Goal: Transaction & Acquisition: Purchase product/service

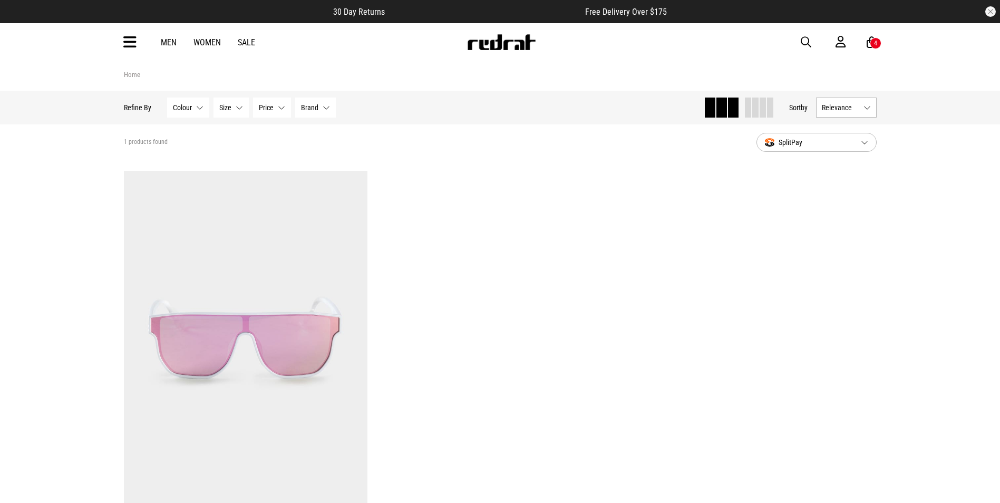
click at [492, 35] on img at bounding box center [502, 42] width 70 height 16
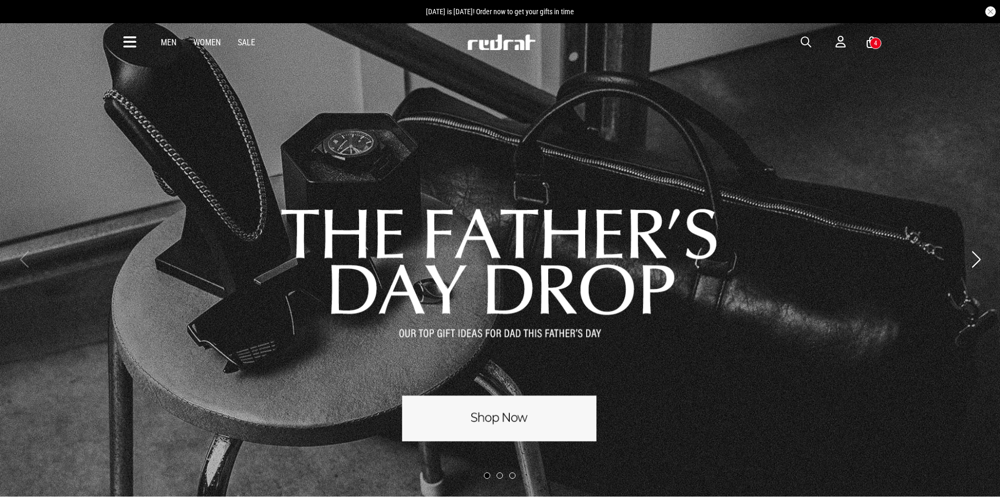
click at [127, 41] on icon at bounding box center [129, 42] width 13 height 17
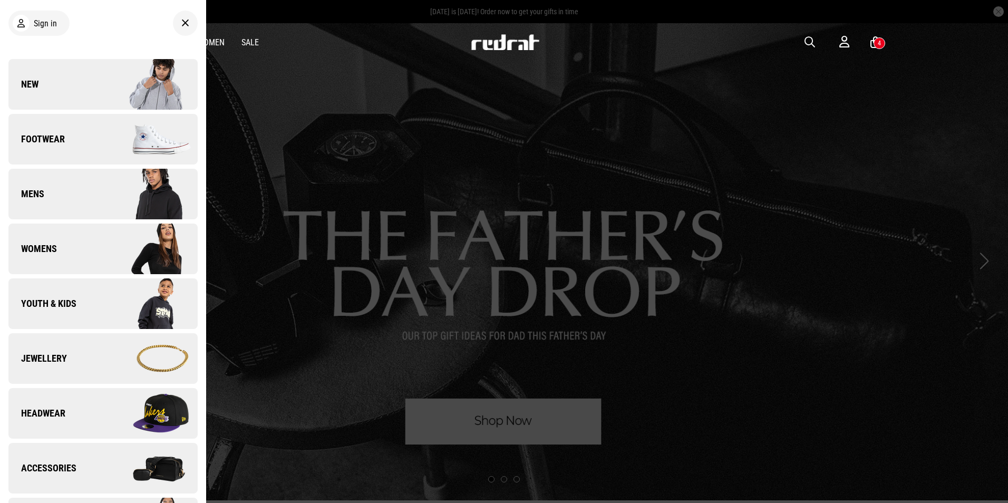
click at [92, 246] on link "Womens" at bounding box center [102, 249] width 189 height 51
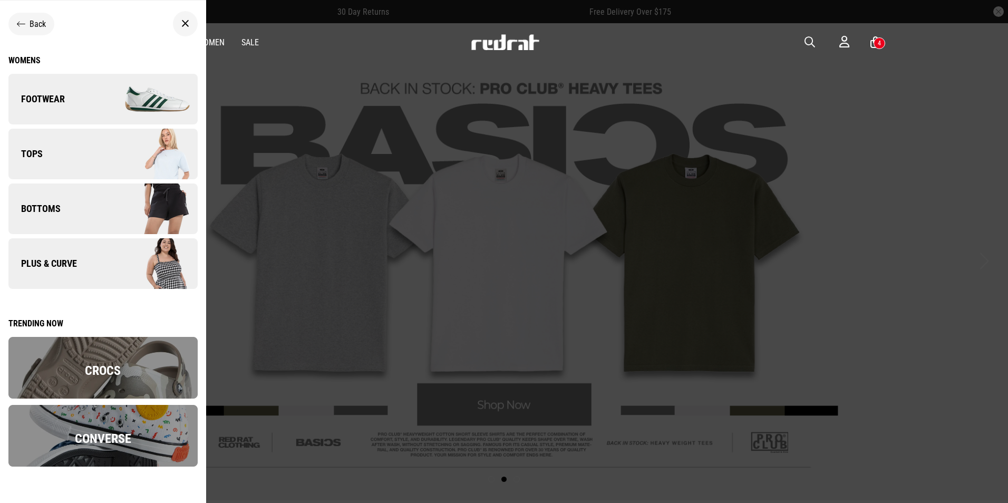
click at [50, 146] on link "Tops" at bounding box center [102, 154] width 189 height 51
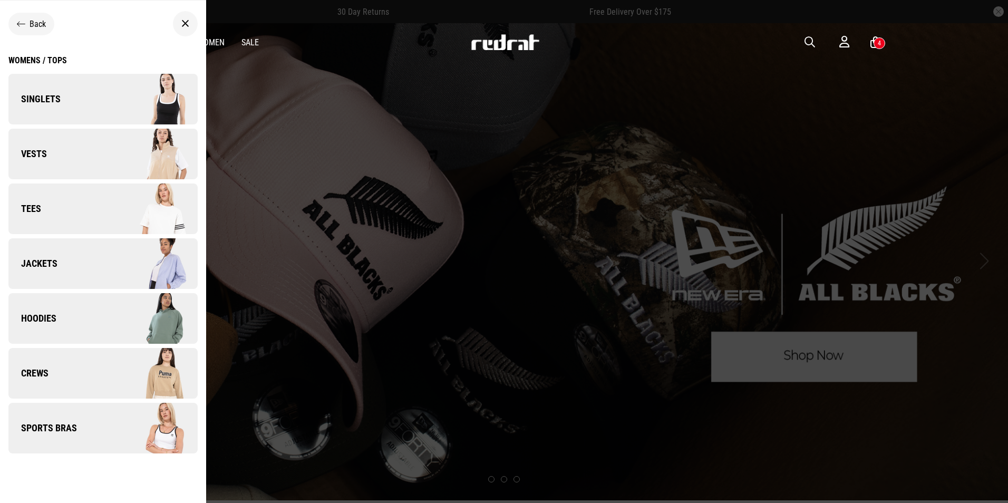
click at [50, 146] on link "Vests" at bounding box center [102, 154] width 189 height 51
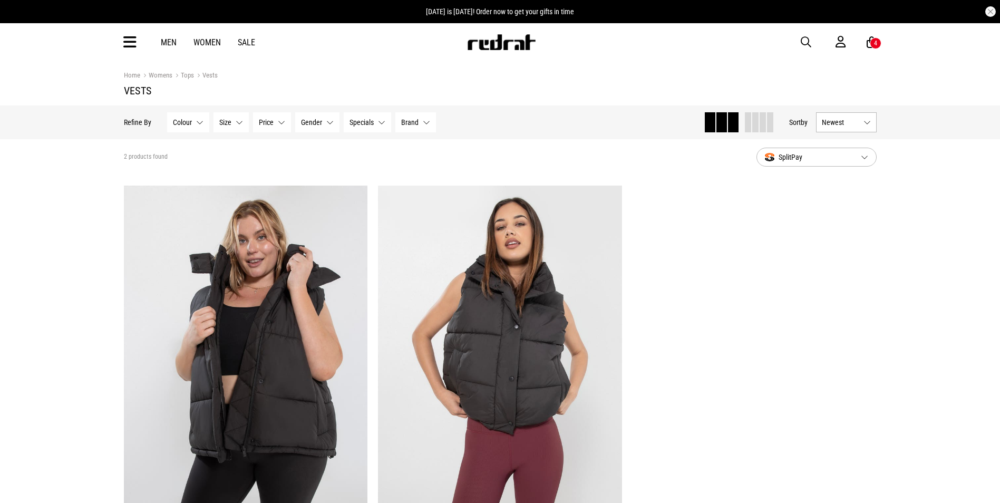
click at [187, 74] on link "Tops" at bounding box center [183, 76] width 22 height 10
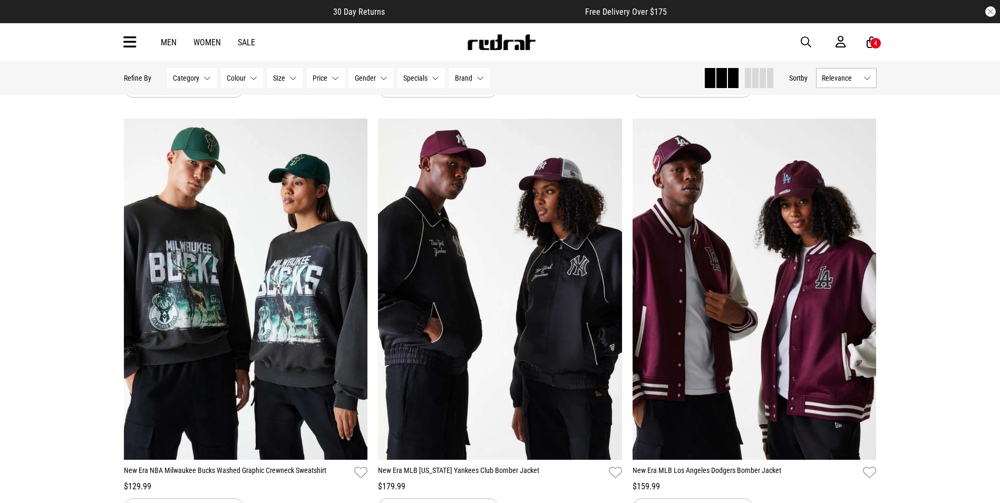
scroll to position [1371, 0]
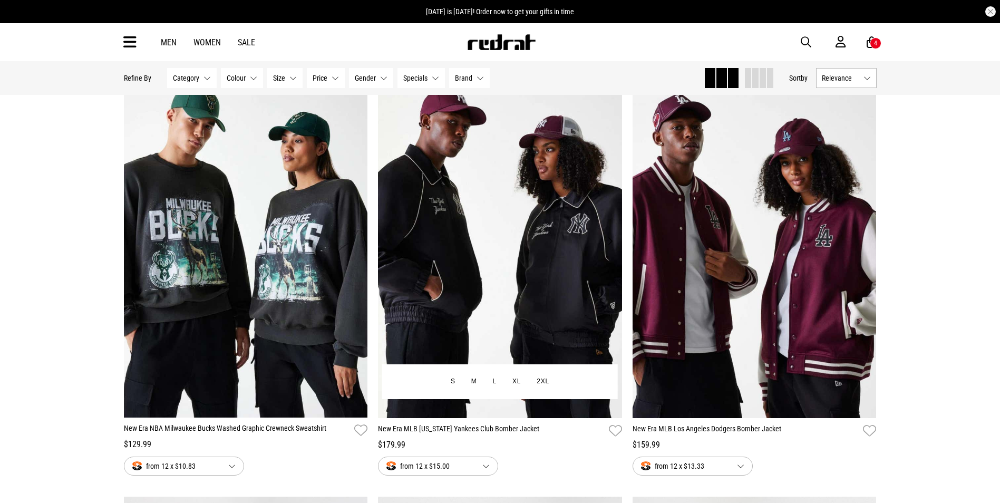
click at [535, 210] on img at bounding box center [500, 247] width 244 height 342
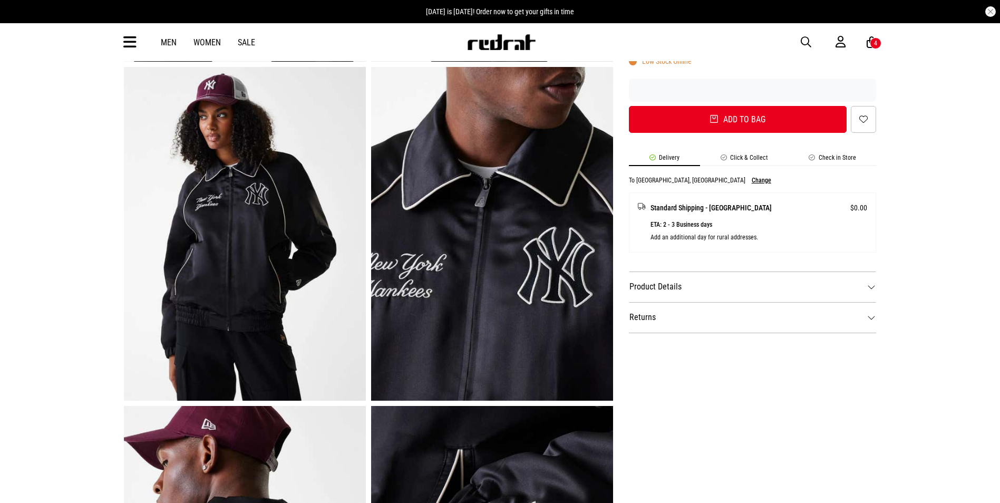
scroll to position [211, 0]
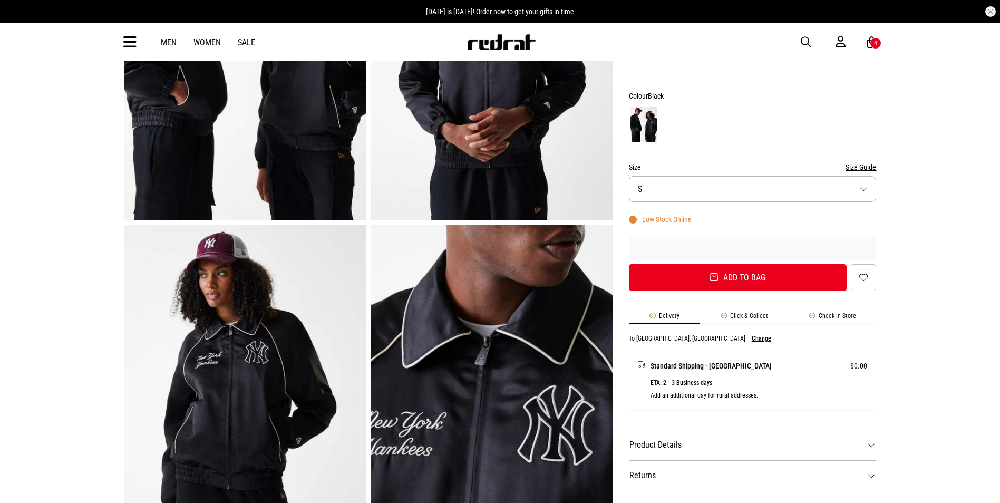
click at [687, 195] on button "Size S" at bounding box center [753, 189] width 248 height 26
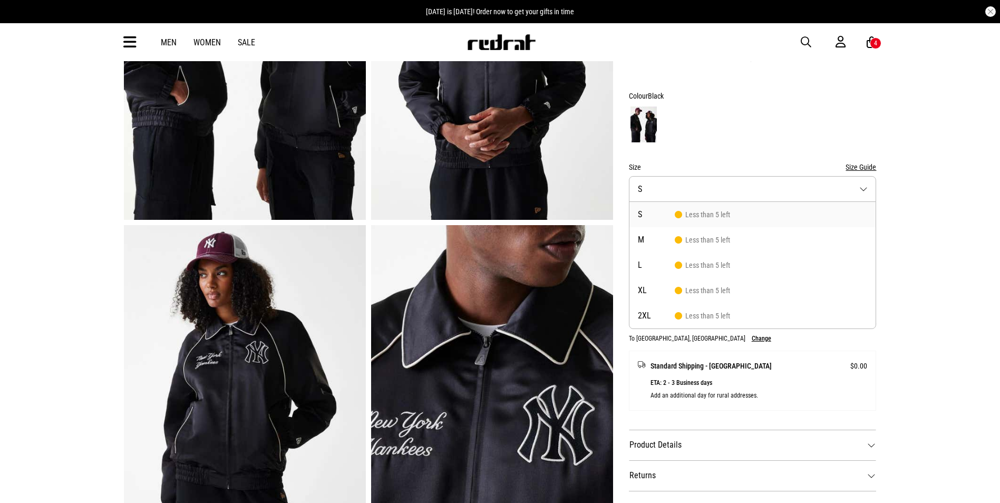
click at [672, 215] on span "S" at bounding box center [656, 214] width 37 height 8
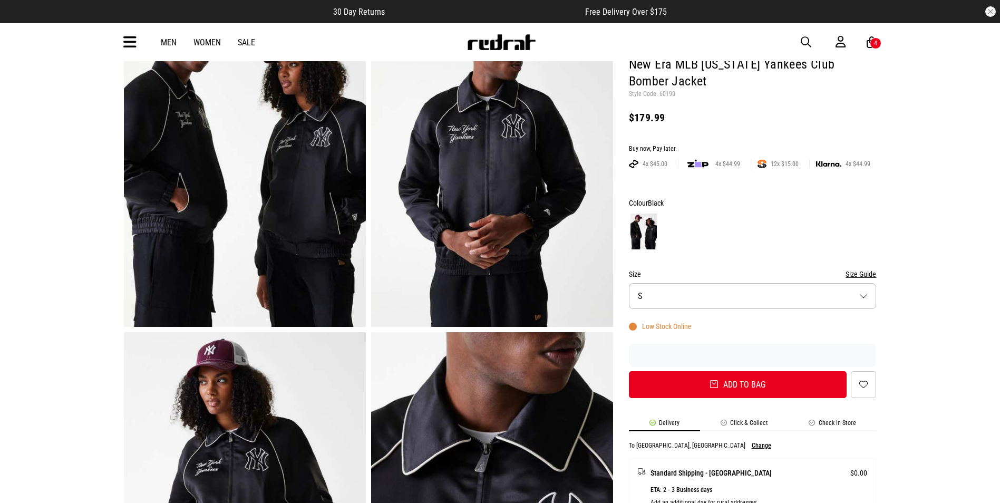
scroll to position [0, 0]
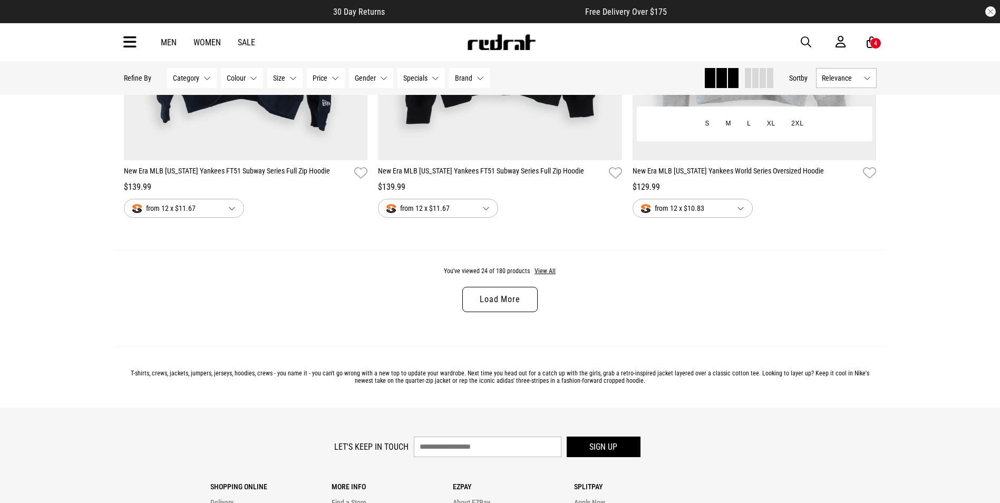
scroll to position [3321, 0]
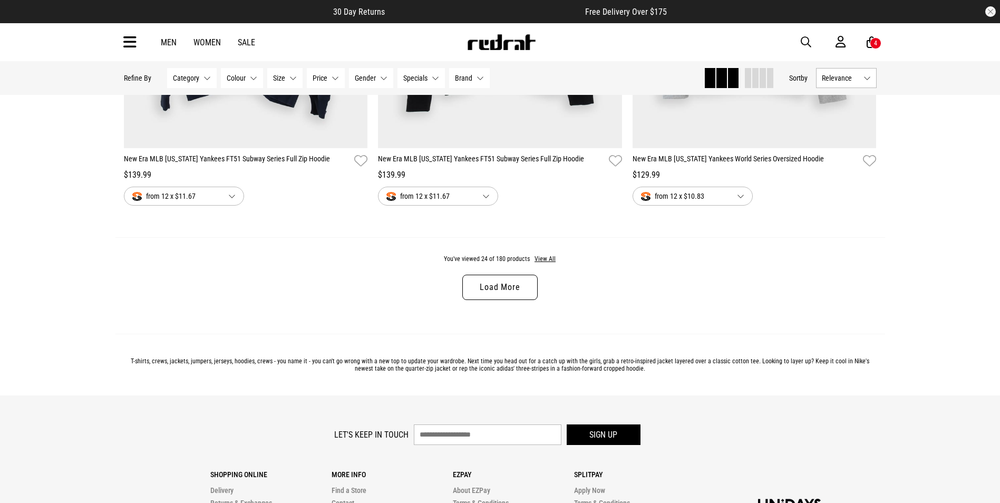
click at [493, 281] on link "Load More" at bounding box center [500, 287] width 75 height 25
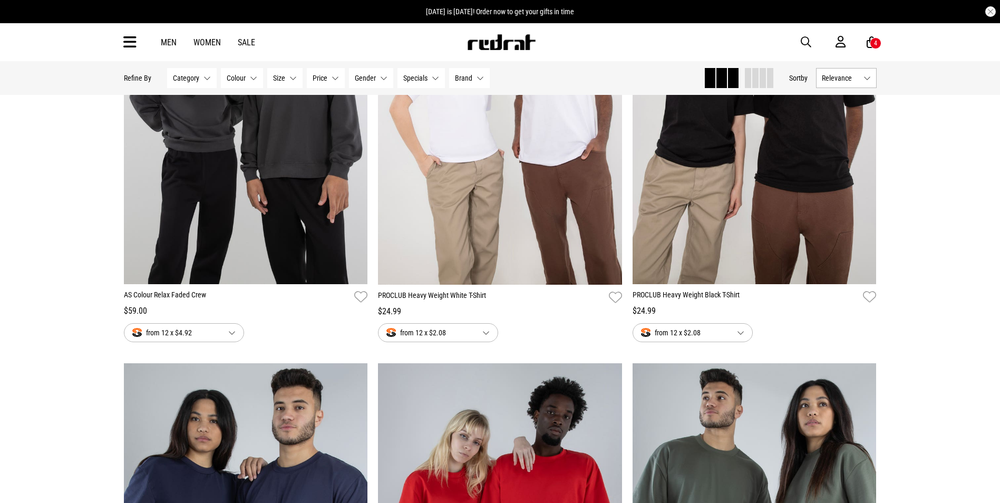
scroll to position [4640, 0]
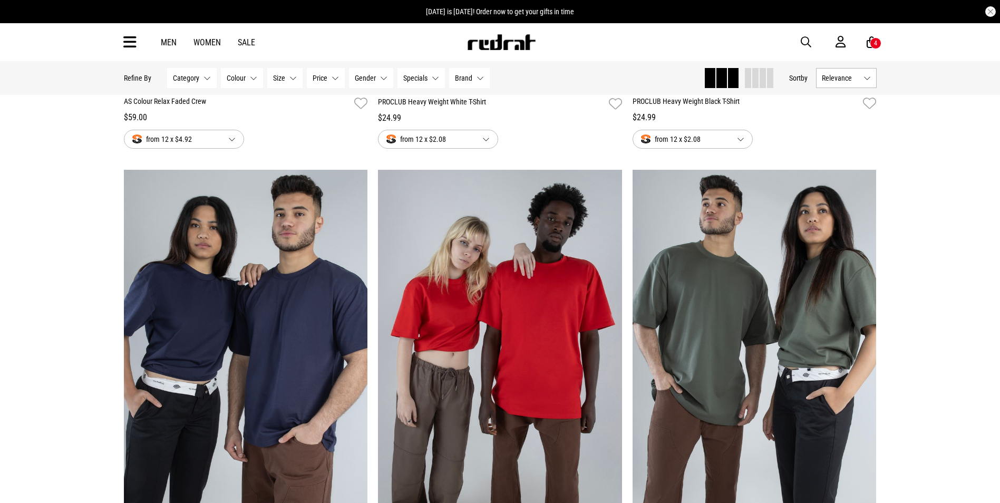
drag, startPoint x: 492, startPoint y: 343, endPoint x: 926, endPoint y: 312, distance: 434.6
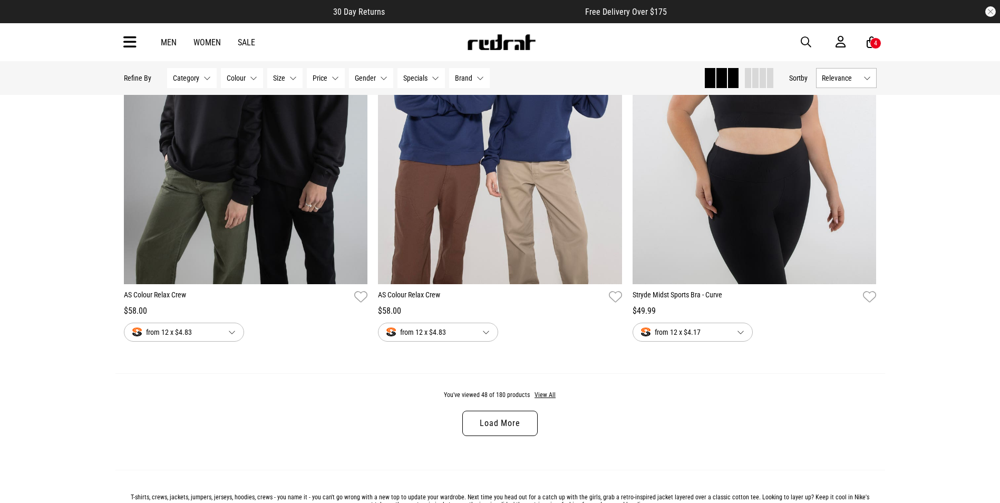
scroll to position [6644, 0]
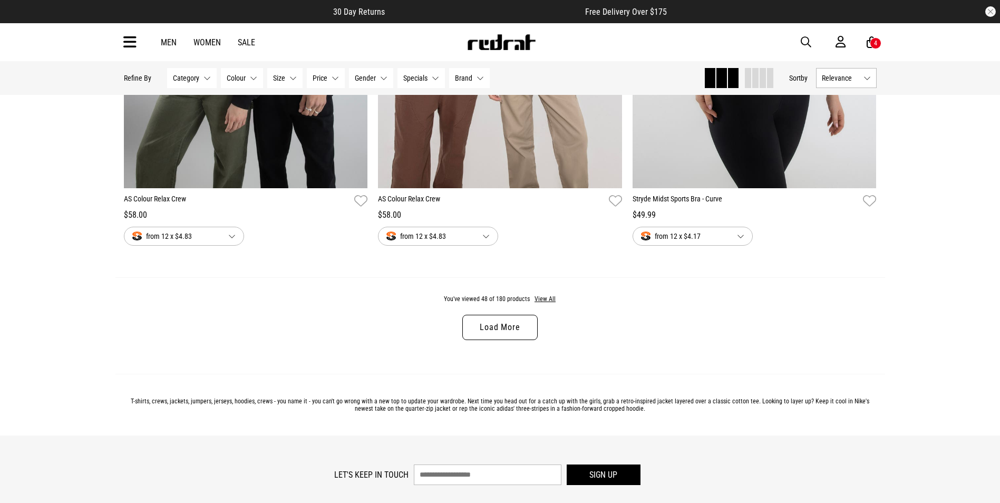
click at [507, 340] on link "Load More" at bounding box center [500, 327] width 75 height 25
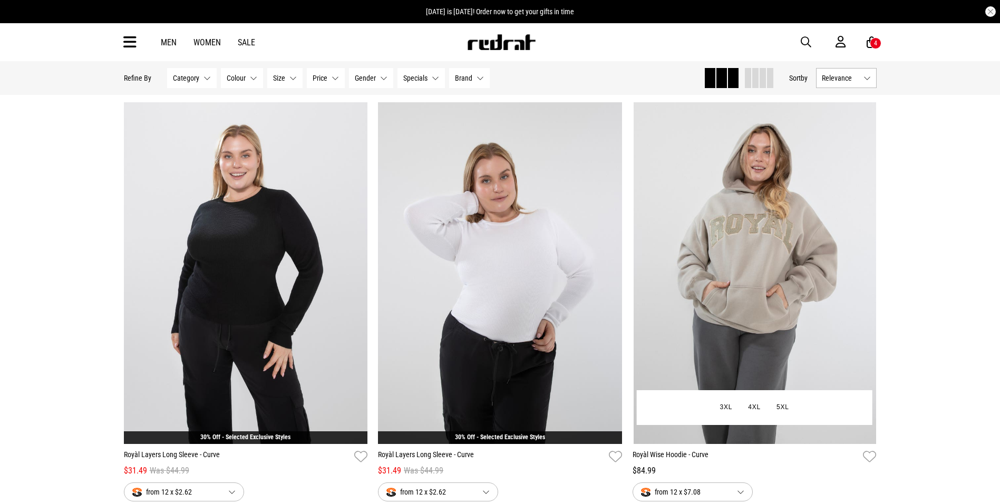
scroll to position [9808, 0]
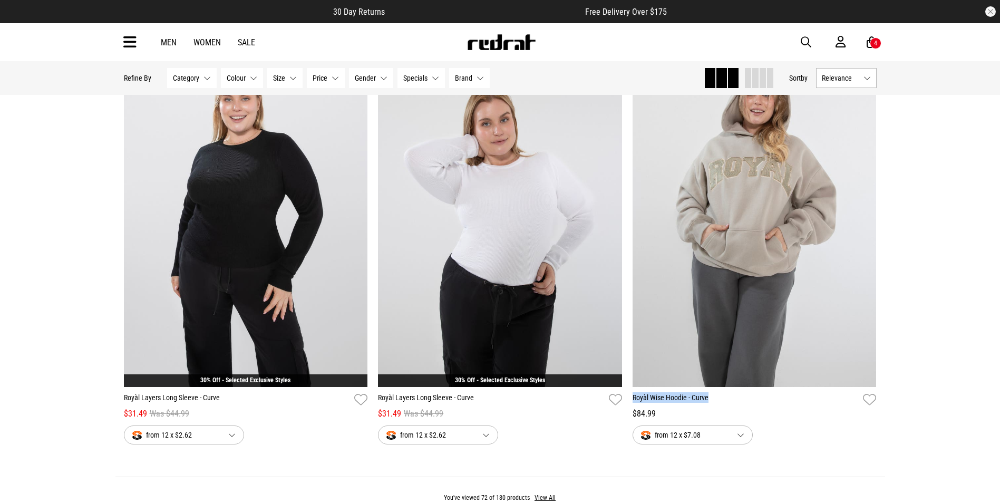
drag, startPoint x: 839, startPoint y: 349, endPoint x: 949, endPoint y: 404, distance: 123.1
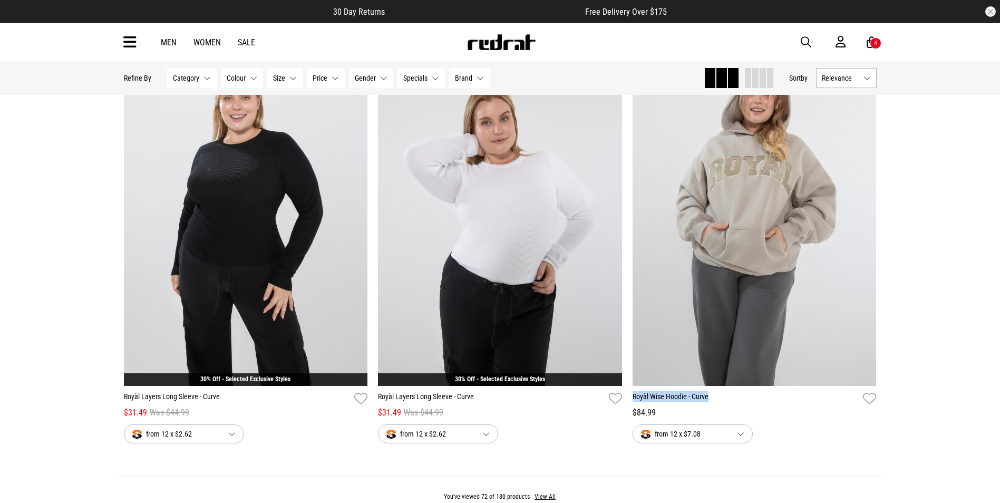
scroll to position [10019, 0]
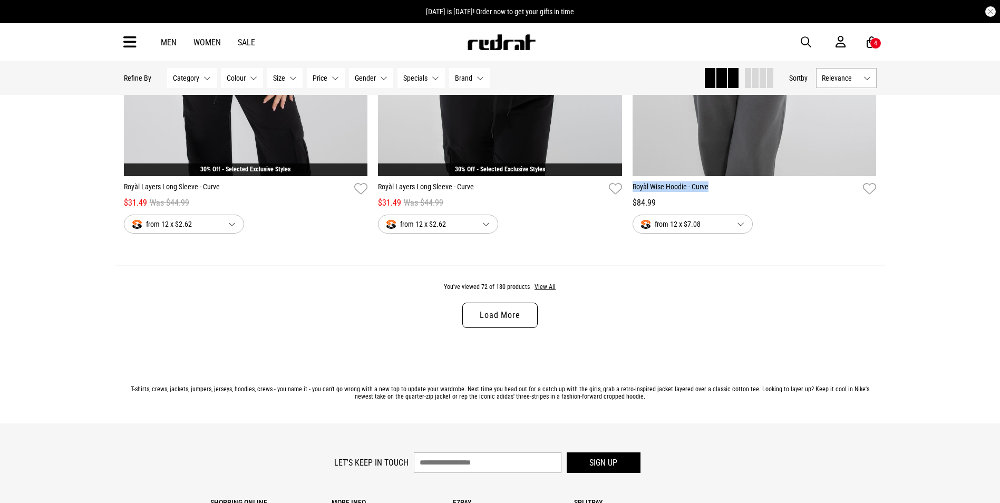
click at [500, 328] on link "Load More" at bounding box center [500, 315] width 75 height 25
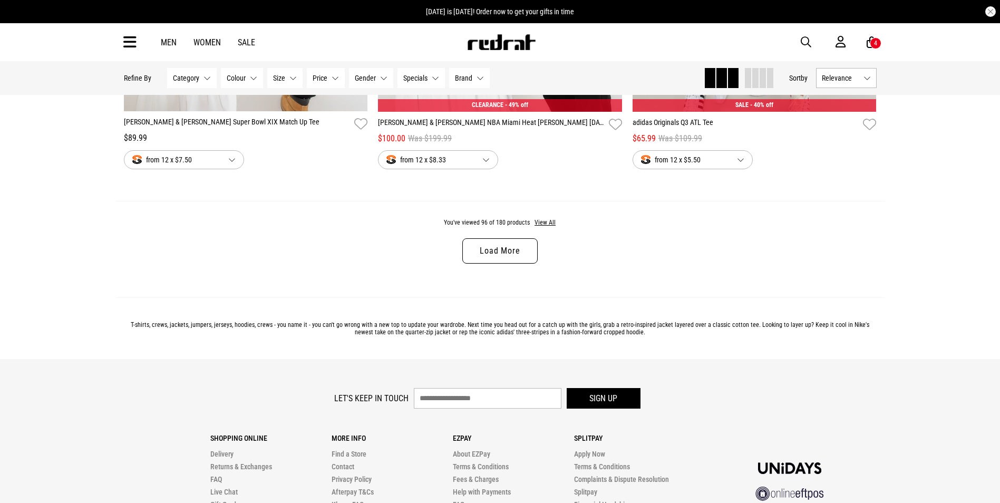
scroll to position [13447, 0]
click at [511, 248] on div "You've viewed 96 of 180 products View All Load More" at bounding box center [500, 248] width 770 height 97
click at [507, 263] on link "Load More" at bounding box center [500, 250] width 75 height 25
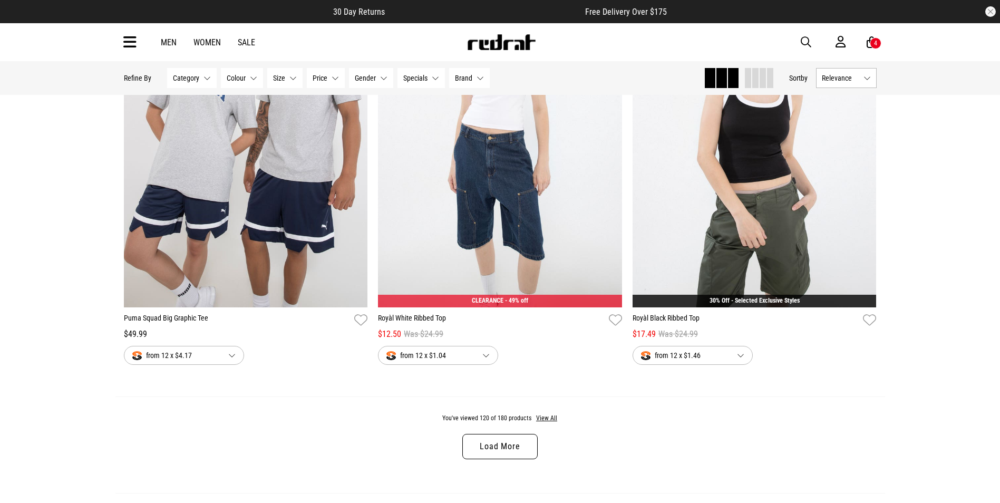
scroll to position [16875, 0]
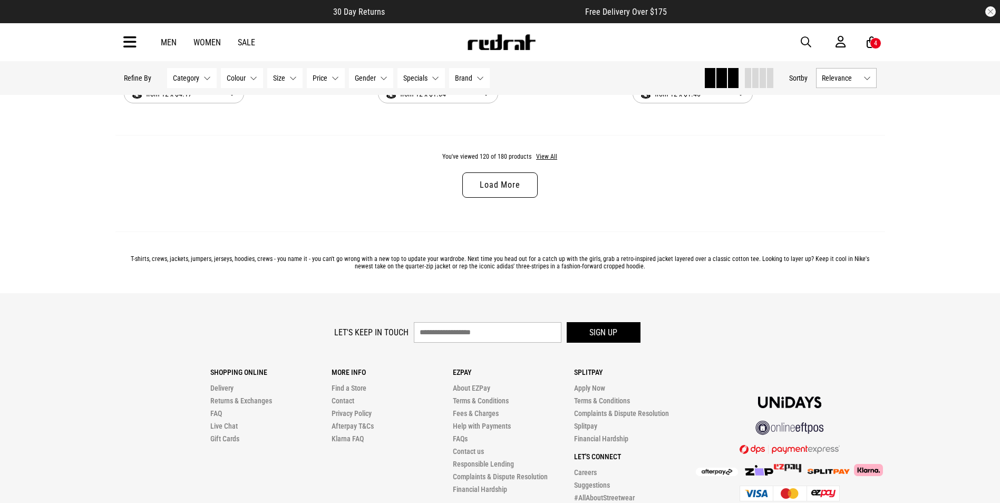
click at [494, 198] on link "Load More" at bounding box center [500, 184] width 75 height 25
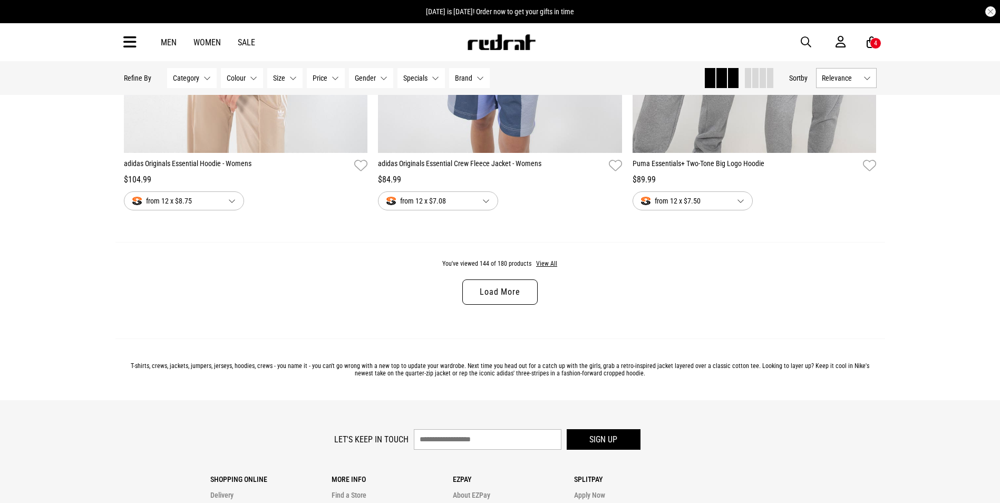
scroll to position [20198, 0]
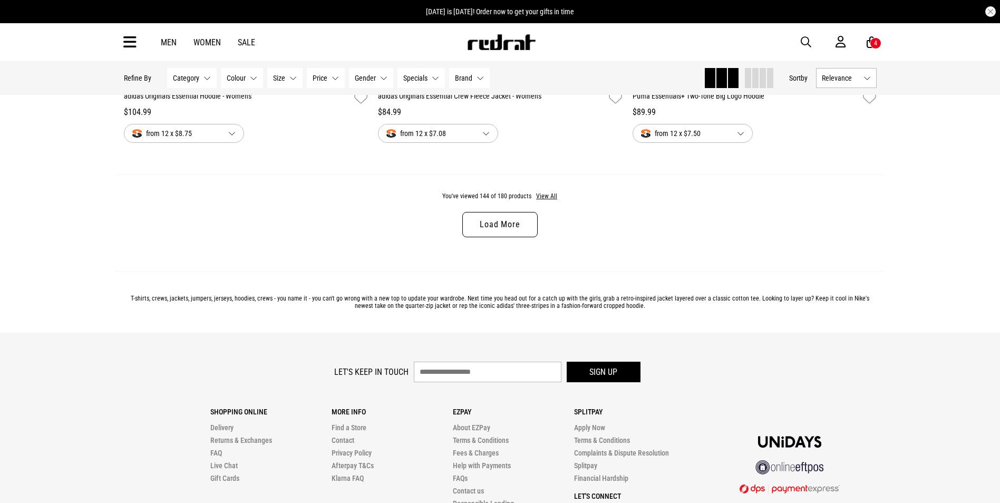
click at [489, 237] on link "Load More" at bounding box center [500, 224] width 75 height 25
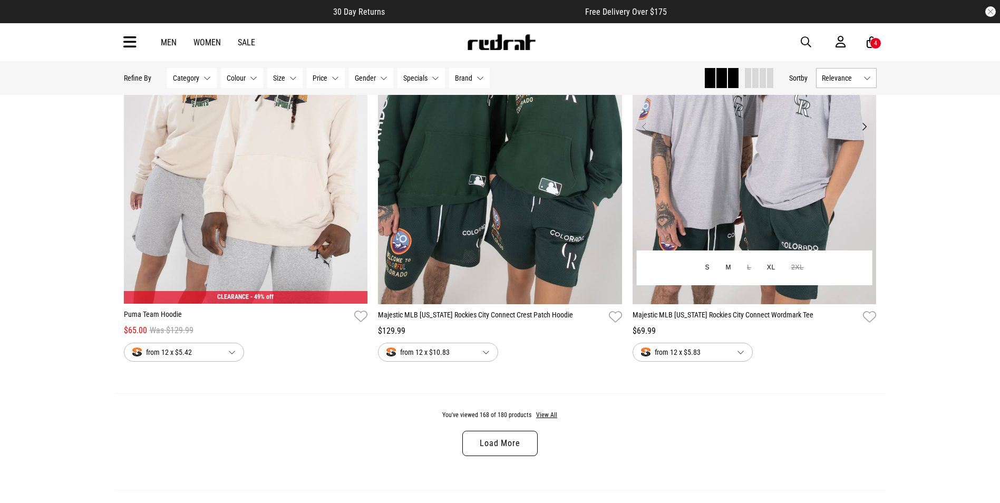
scroll to position [23520, 0]
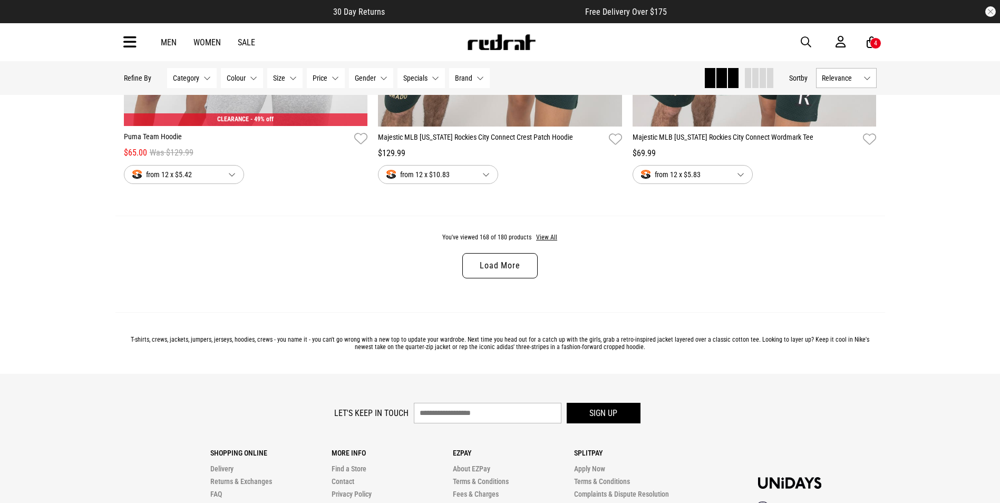
click at [492, 278] on link "Load More" at bounding box center [500, 265] width 75 height 25
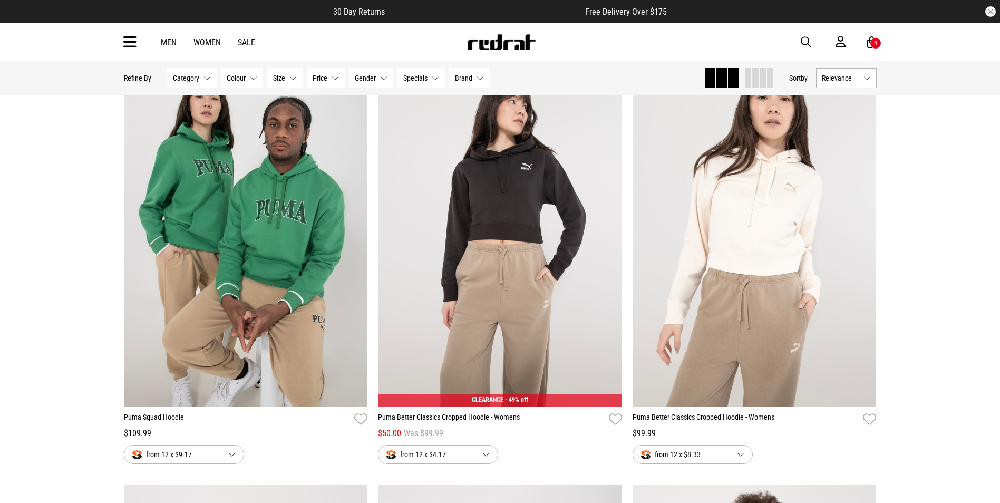
scroll to position [20086, 0]
